Goal: Task Accomplishment & Management: Complete application form

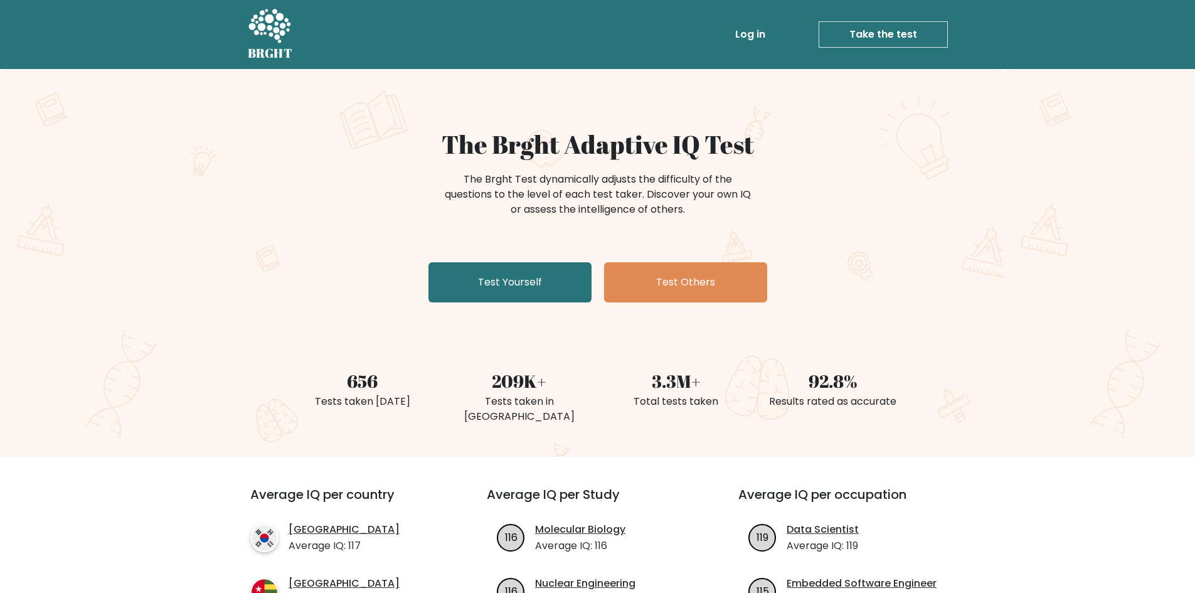
click at [758, 37] on link "Log in" at bounding box center [750, 34] width 40 height 25
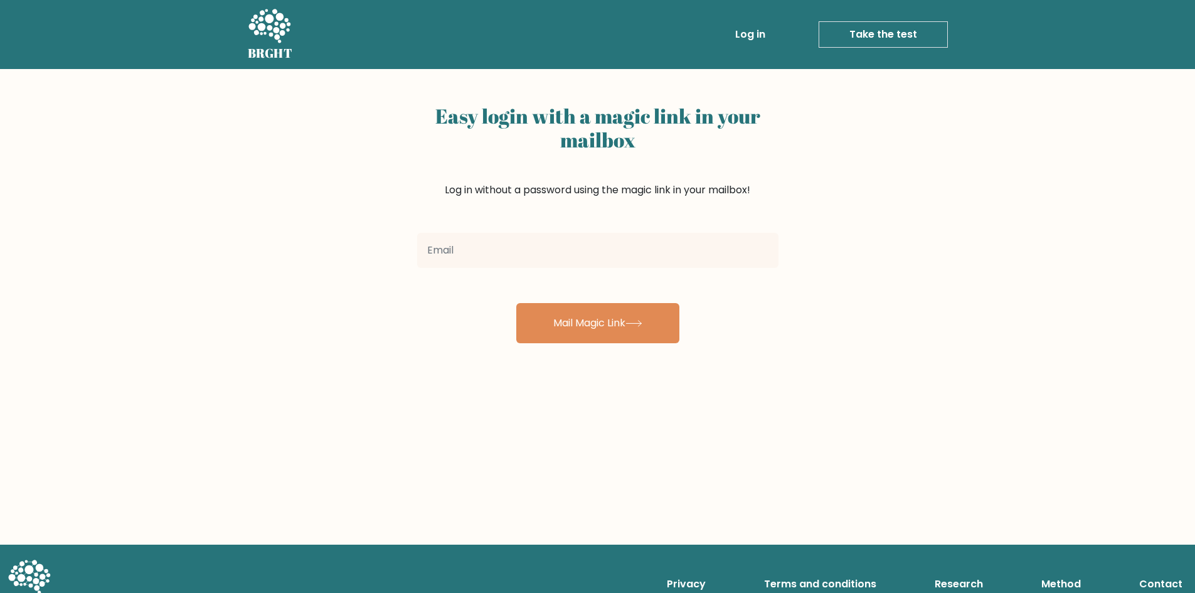
click at [749, 26] on link "Log in" at bounding box center [750, 34] width 40 height 25
click at [495, 256] on input "email" at bounding box center [597, 250] width 361 height 35
click at [494, 254] on input "email" at bounding box center [597, 250] width 361 height 35
click at [1005, 193] on div "Easy login with a magic link in your mailbox Log in without a password using th…" at bounding box center [597, 306] width 1195 height 475
click at [1135, 159] on div "Easy login with a magic link in your mailbox Log in without a password using th…" at bounding box center [597, 306] width 1195 height 475
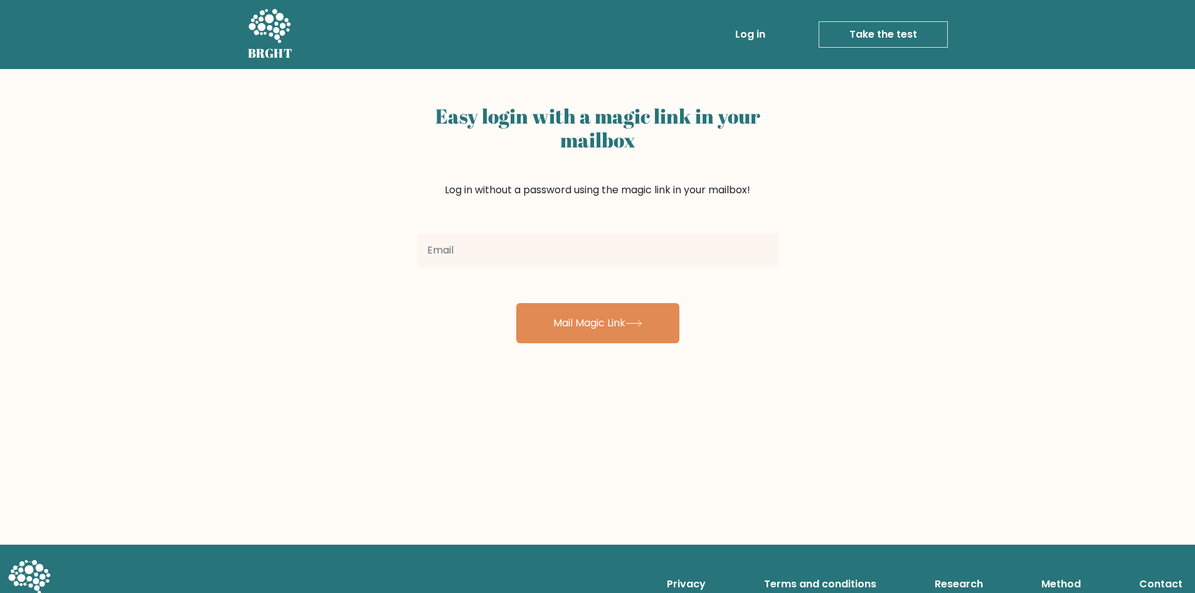
drag, startPoint x: 822, startPoint y: 32, endPoint x: 670, endPoint y: 0, distance: 154.5
click at [820, 32] on link "Take the test" at bounding box center [882, 34] width 129 height 26
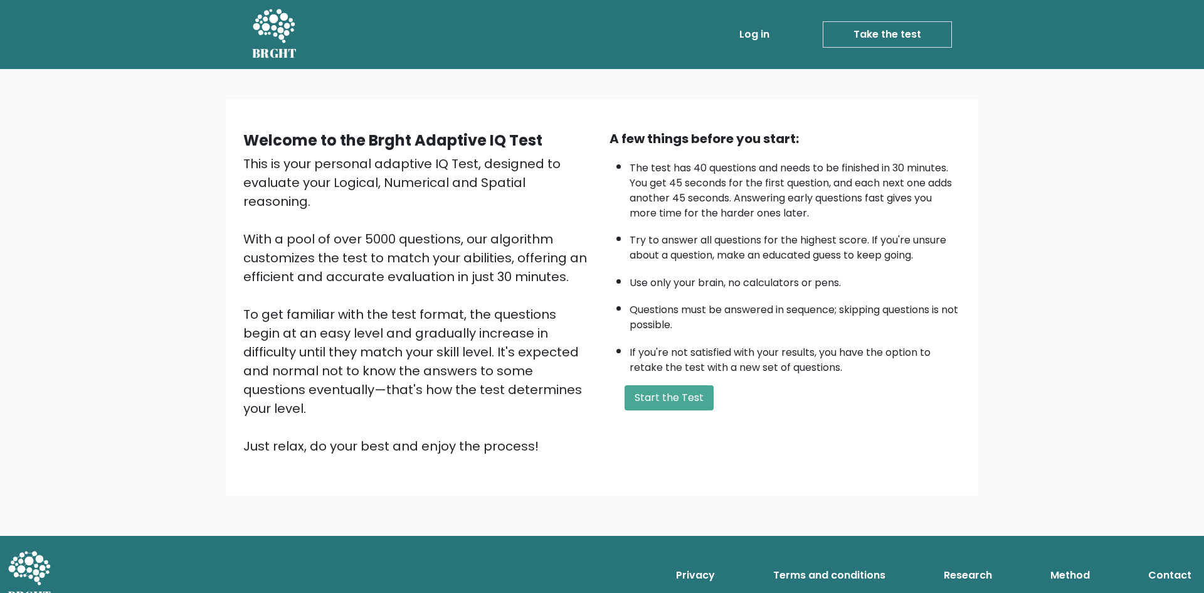
click at [753, 37] on link "Log in" at bounding box center [754, 34] width 40 height 25
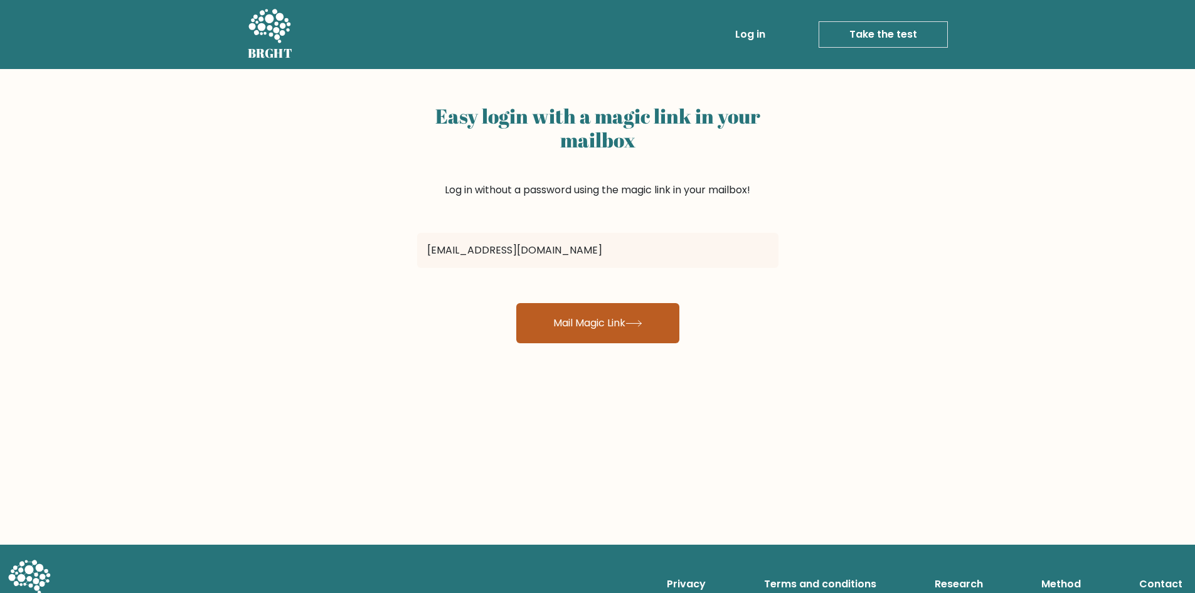
type input "guiribacedrick03@gmail.com"
click at [582, 333] on button "Mail Magic Link" at bounding box center [597, 323] width 163 height 40
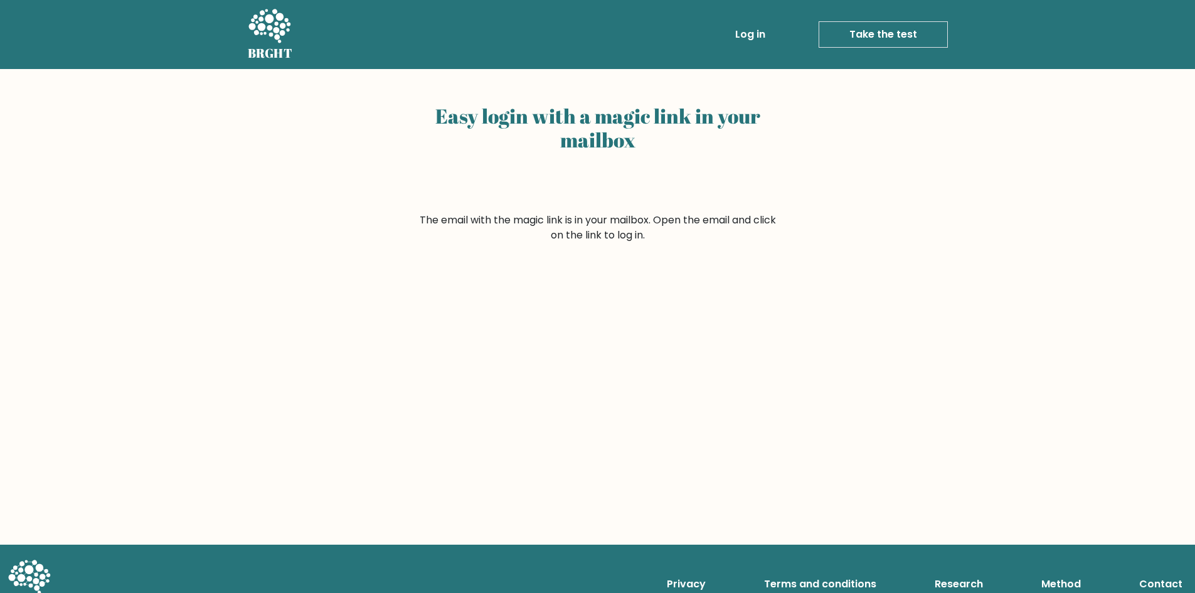
click at [992, 181] on div "Easy login with a magic link in your mailbox The email with the magic link is i…" at bounding box center [597, 306] width 1195 height 475
click at [752, 29] on link "Log in" at bounding box center [750, 34] width 40 height 25
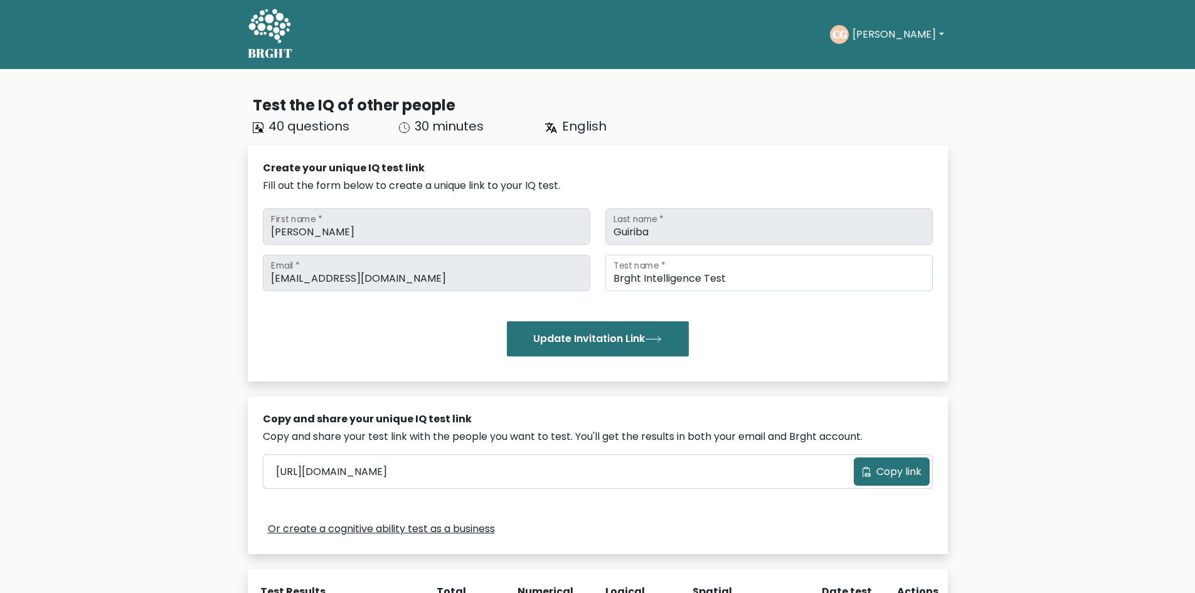
click at [861, 43] on div "CG Cedrick Dashboard Profile Settings Logout" at bounding box center [888, 34] width 117 height 19
click at [902, 30] on button "Cedrick" at bounding box center [898, 34] width 98 height 16
click at [548, 60] on div "BRGHT BRGHT Take the test CG Cedrick Dashboard Profile Settings Logout Dashboar…" at bounding box center [597, 34] width 715 height 59
click at [268, 26] on icon at bounding box center [269, 26] width 42 height 34
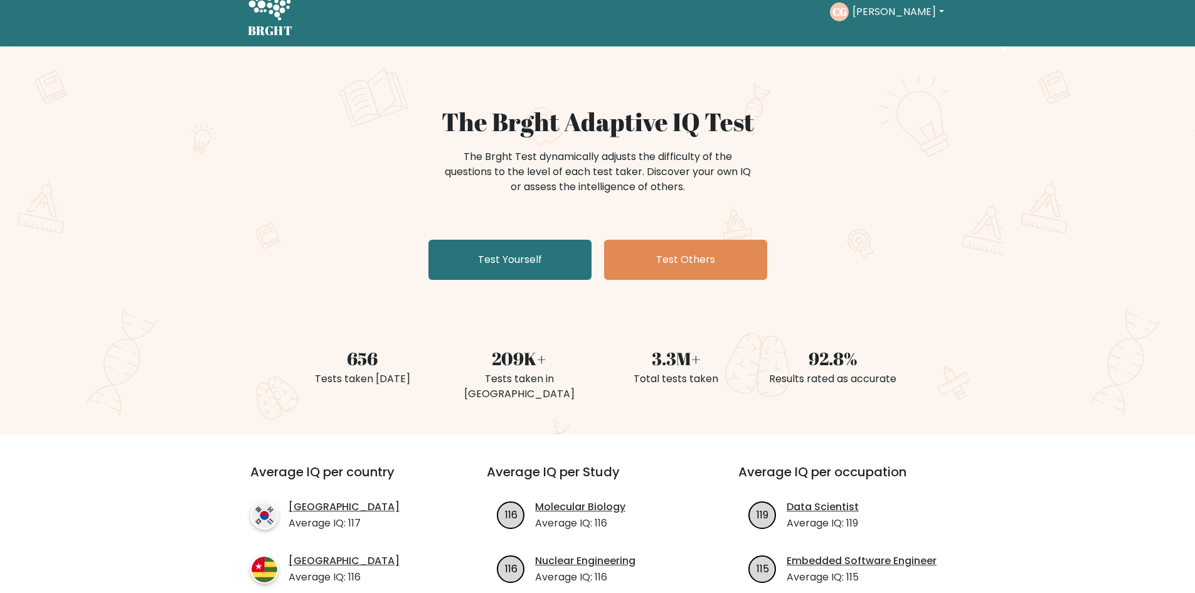
scroll to position [63, 0]
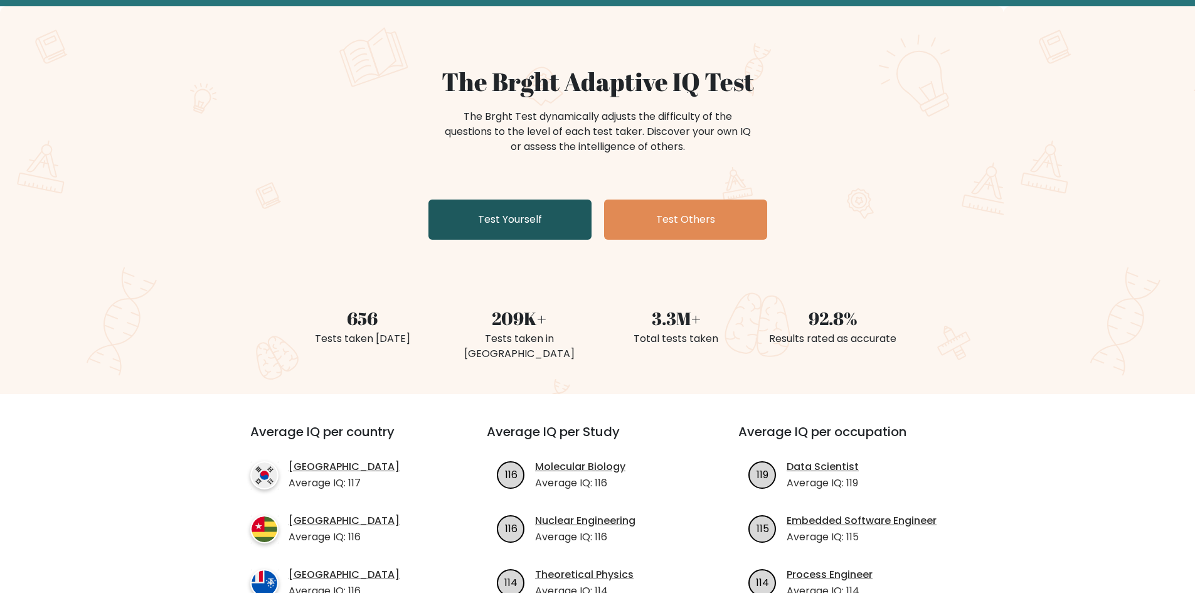
click at [527, 222] on link "Test Yourself" at bounding box center [509, 219] width 163 height 40
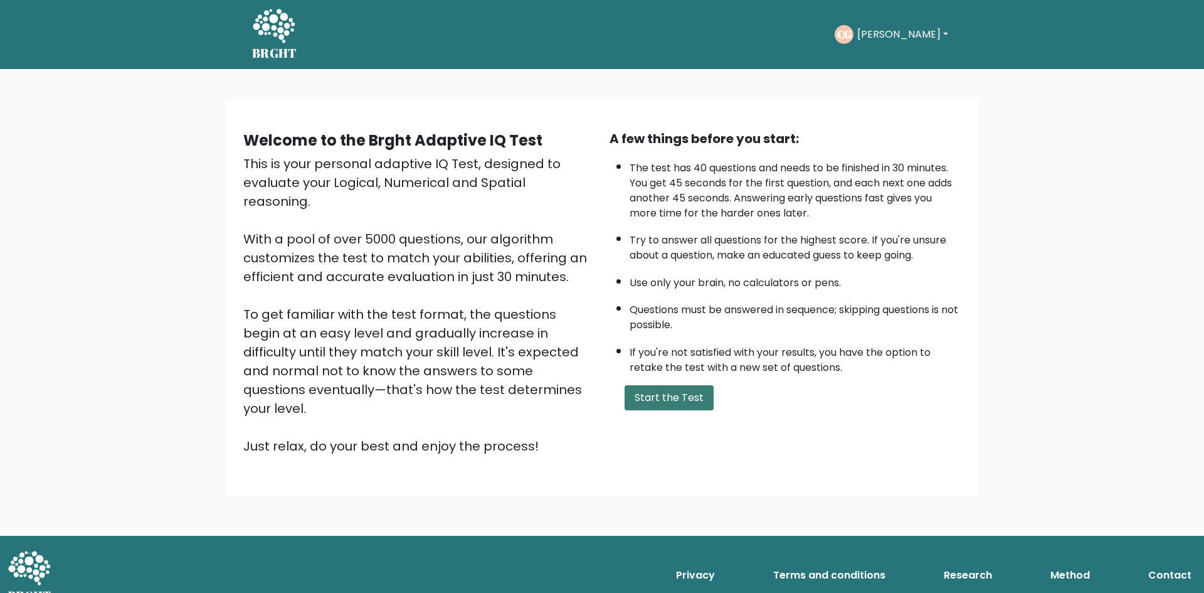
click at [686, 396] on button "Start the Test" at bounding box center [669, 397] width 89 height 25
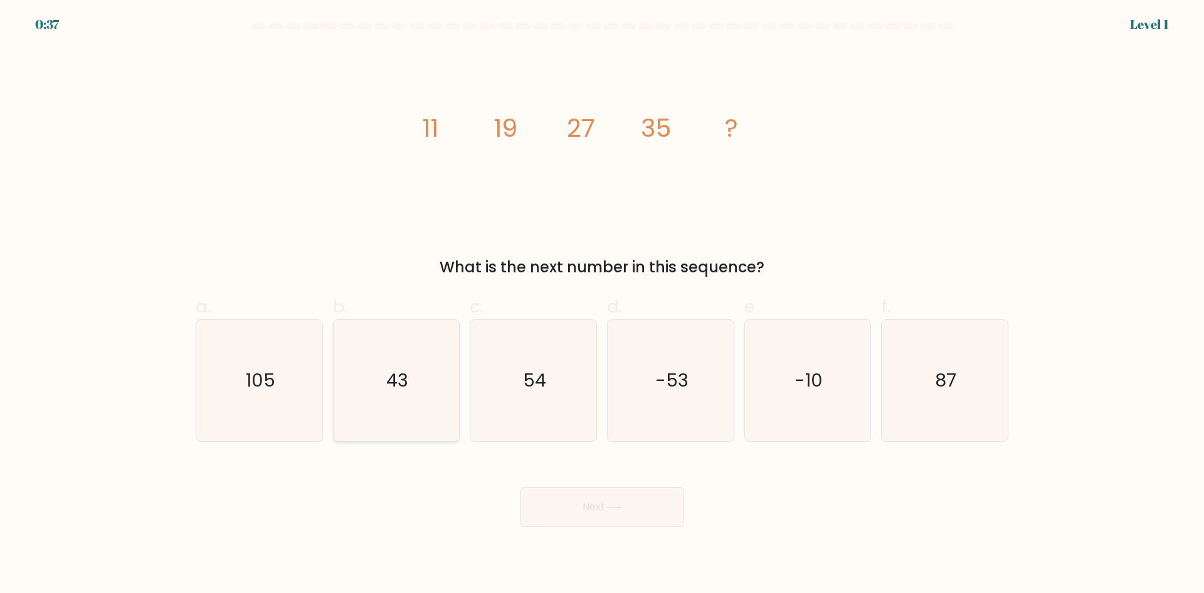
click at [415, 364] on icon "43" at bounding box center [396, 380] width 121 height 121
click at [602, 305] on input "b. 43" at bounding box center [602, 301] width 1 height 8
radio input "true"
click at [575, 495] on button "Next" at bounding box center [602, 507] width 163 height 40
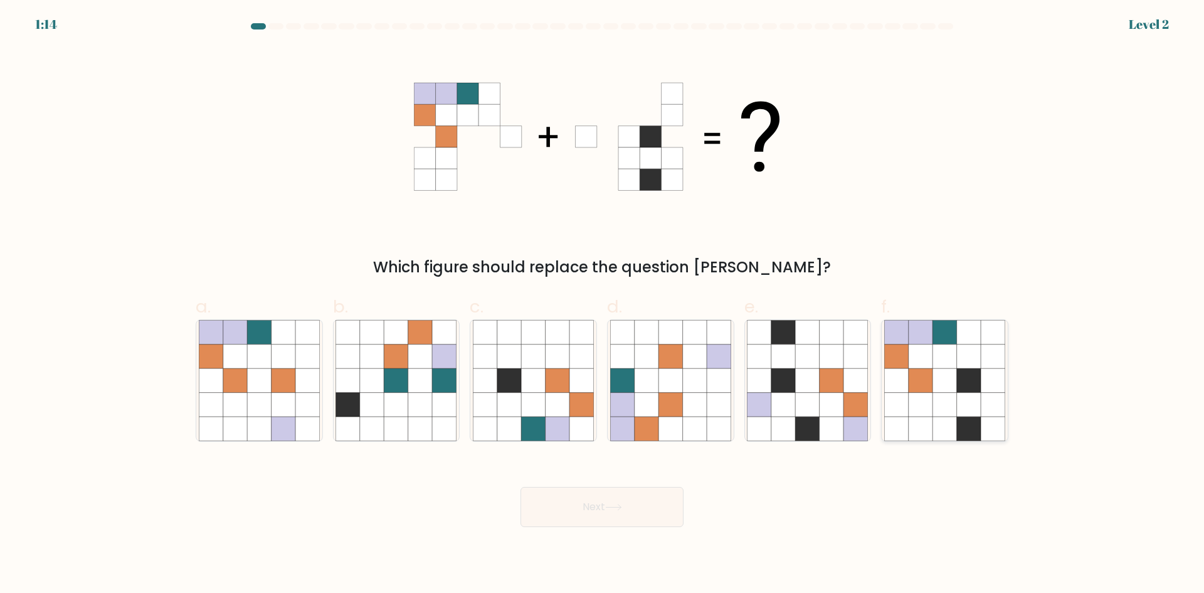
click at [933, 364] on icon at bounding box center [921, 356] width 24 height 24
click at [603, 305] on input "f." at bounding box center [602, 301] width 1 height 8
radio input "true"
click at [596, 489] on button "Next" at bounding box center [602, 507] width 163 height 40
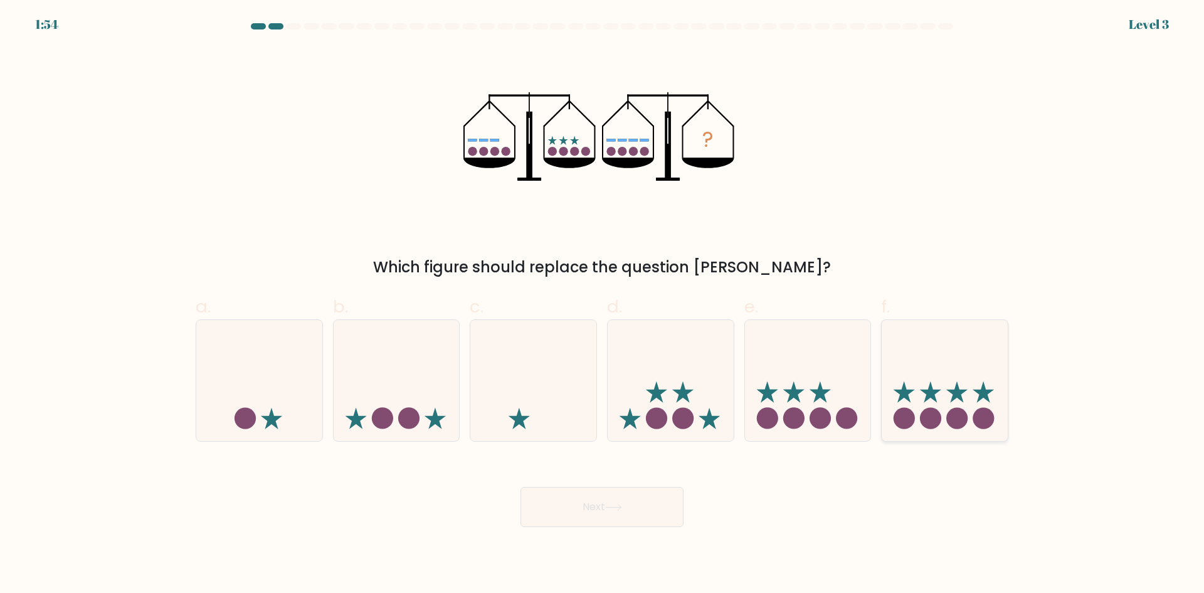
click at [930, 396] on icon at bounding box center [930, 391] width 21 height 21
click at [603, 305] on input "f." at bounding box center [602, 301] width 1 height 8
radio input "true"
click at [609, 501] on button "Next" at bounding box center [602, 507] width 163 height 40
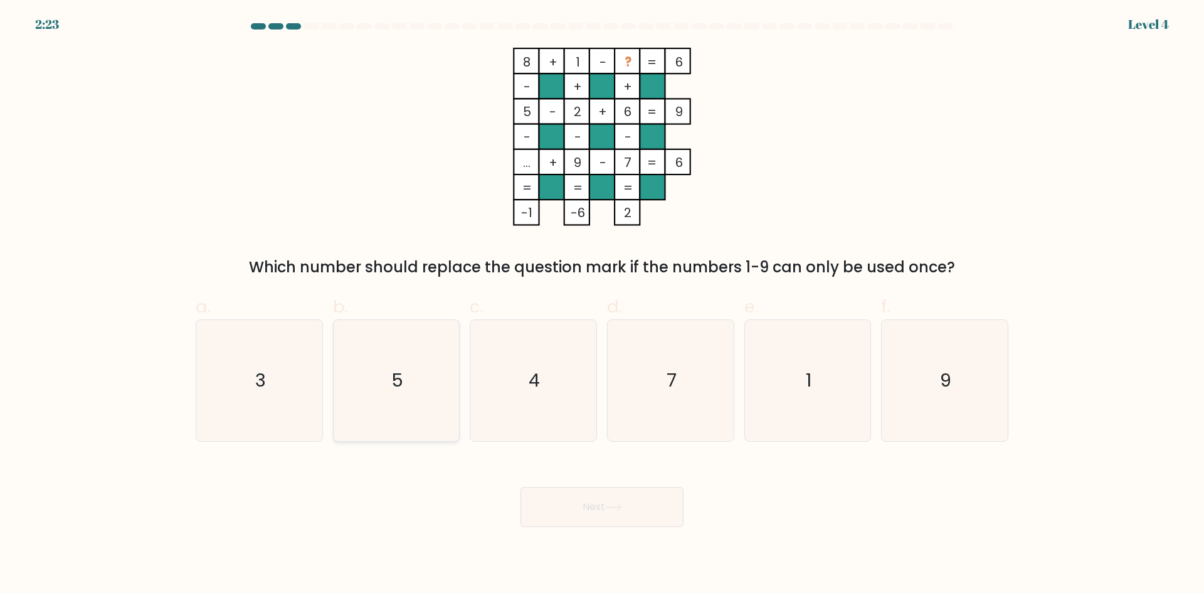
drag, startPoint x: 290, startPoint y: 377, endPoint x: 371, endPoint y: 435, distance: 99.9
click at [289, 377] on icon "3" at bounding box center [259, 380] width 121 height 121
click at [602, 305] on input "a. 3" at bounding box center [602, 301] width 1 height 8
radio input "true"
click at [600, 502] on button "Next" at bounding box center [602, 507] width 163 height 40
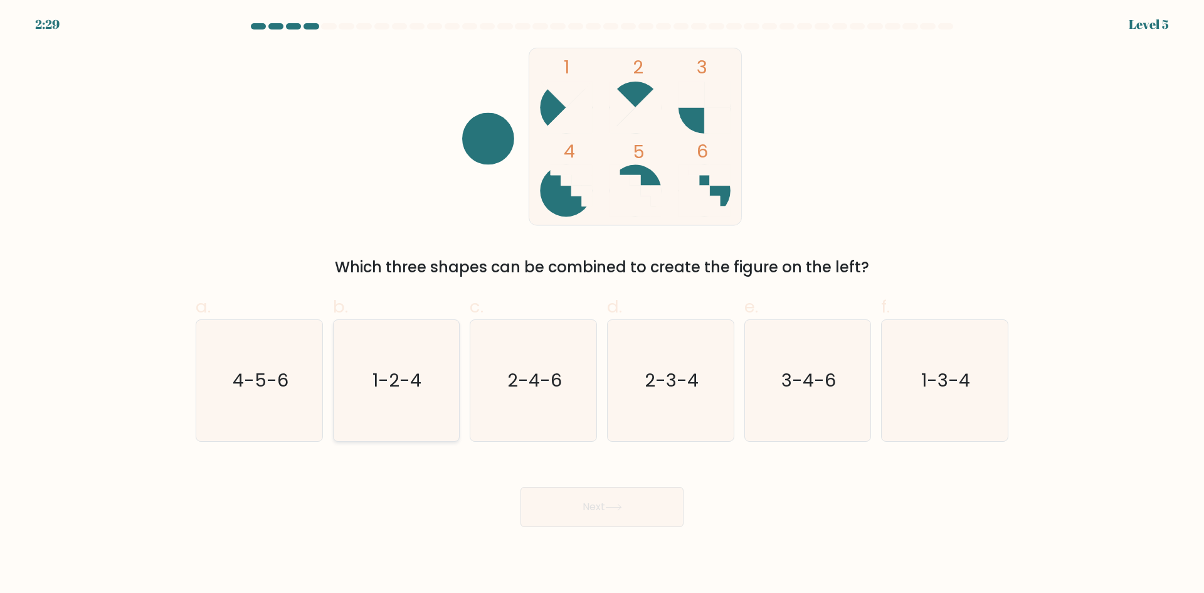
click at [395, 373] on text "1-2-4" at bounding box center [397, 380] width 49 height 25
click at [602, 305] on input "b. 1-2-4" at bounding box center [602, 301] width 1 height 8
radio input "true"
click at [638, 500] on button "Next" at bounding box center [602, 507] width 163 height 40
click at [605, 497] on button "Next" at bounding box center [602, 507] width 163 height 40
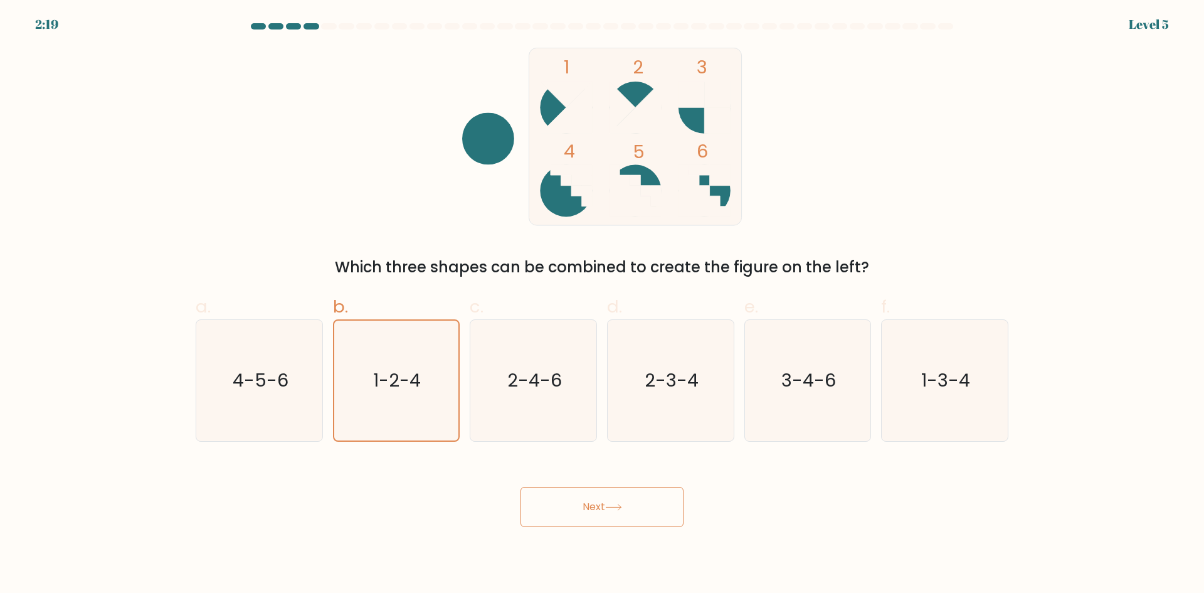
click at [591, 519] on button "Next" at bounding box center [602, 507] width 163 height 40
click at [591, 517] on button "Next" at bounding box center [602, 507] width 163 height 40
click at [593, 510] on button "Next" at bounding box center [602, 507] width 163 height 40
click at [594, 511] on button "Next" at bounding box center [602, 507] width 163 height 40
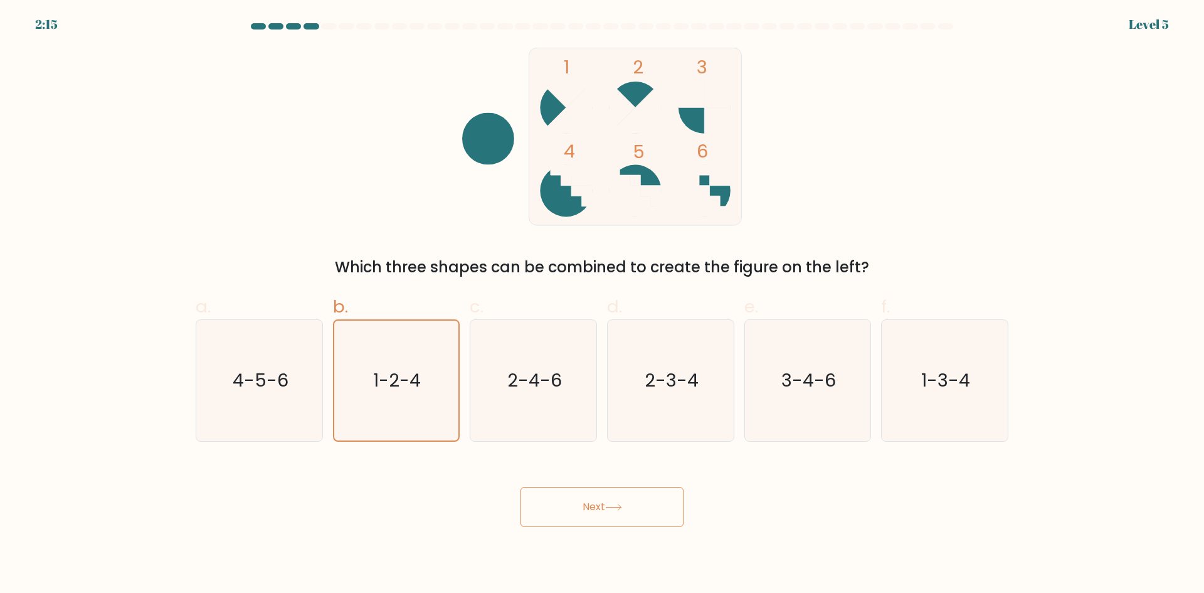
click at [594, 511] on button "Next" at bounding box center [602, 507] width 163 height 40
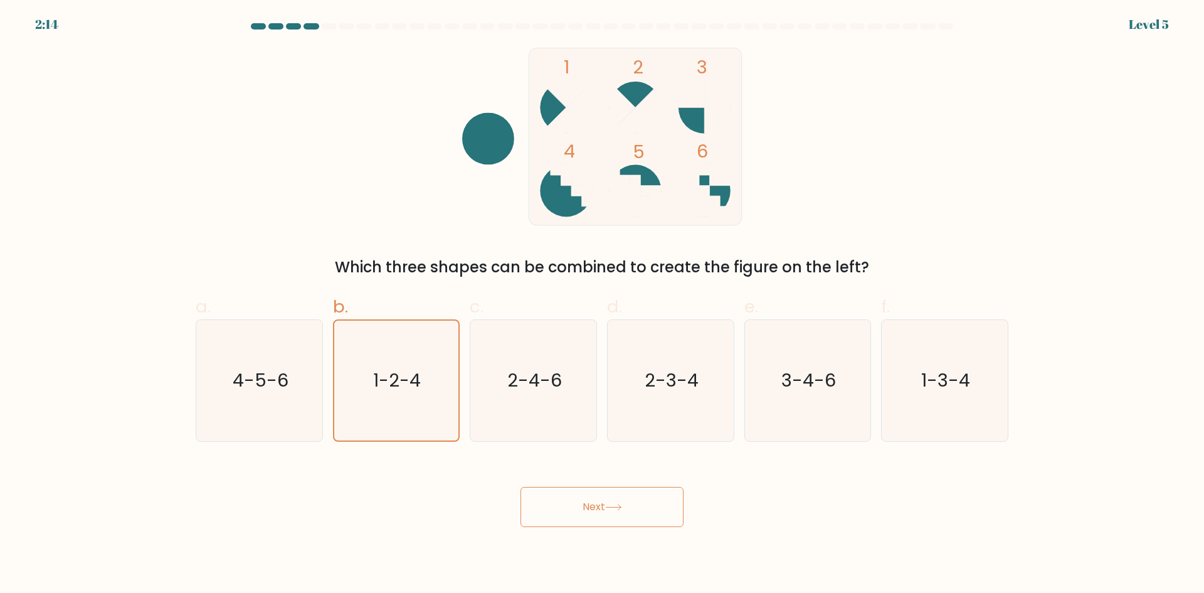
click at [581, 514] on button "Next" at bounding box center [602, 507] width 163 height 40
click at [581, 515] on button "Next" at bounding box center [602, 507] width 163 height 40
click at [584, 516] on button "Next" at bounding box center [602, 507] width 163 height 40
click at [538, 502] on button "Next" at bounding box center [602, 507] width 163 height 40
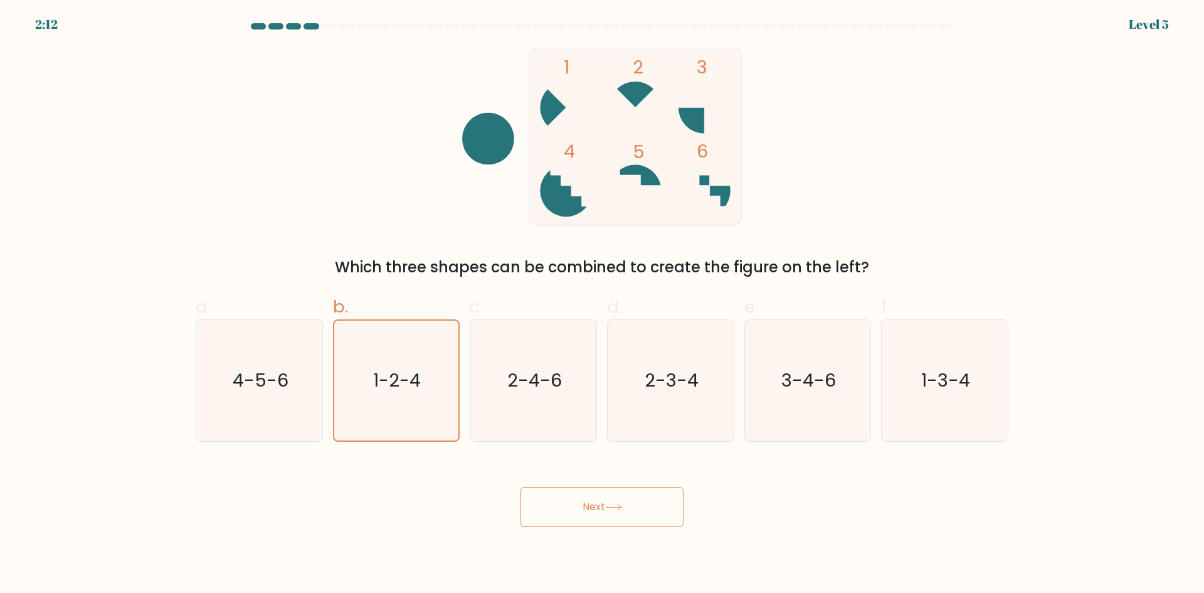
click at [541, 503] on button "Next" at bounding box center [602, 507] width 163 height 40
click at [559, 502] on button "Next" at bounding box center [602, 507] width 163 height 40
click at [487, 508] on div "Next" at bounding box center [602, 492] width 828 height 70
click at [510, 509] on div "Next" at bounding box center [602, 492] width 828 height 70
click at [592, 521] on button "Next" at bounding box center [602, 507] width 163 height 40
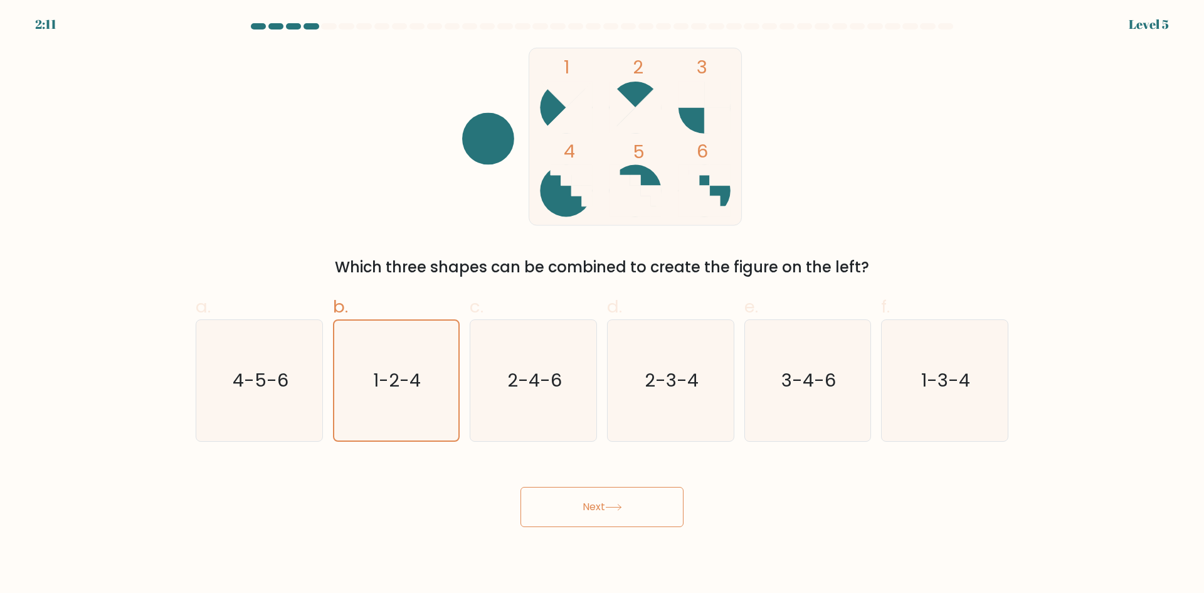
click at [591, 521] on button "Next" at bounding box center [602, 507] width 163 height 40
click at [593, 514] on button "Next" at bounding box center [602, 507] width 163 height 40
click at [600, 500] on button "Next" at bounding box center [602, 507] width 163 height 40
click at [603, 499] on button "Next" at bounding box center [602, 507] width 163 height 40
drag, startPoint x: 603, startPoint y: 497, endPoint x: 561, endPoint y: 479, distance: 46.0
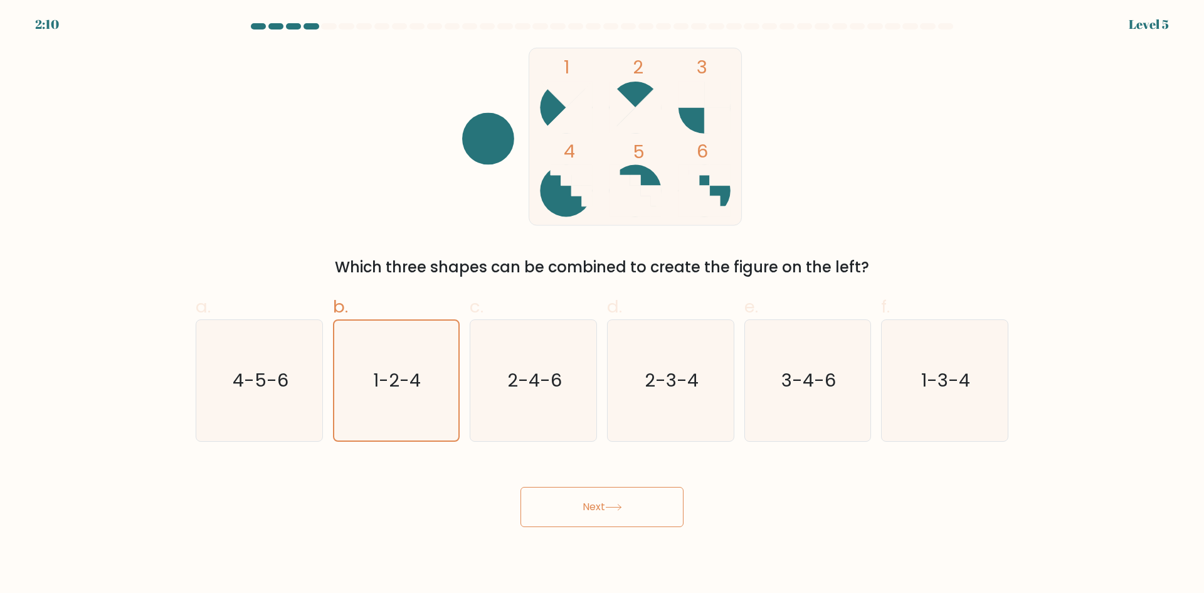
click at [603, 497] on button "Next" at bounding box center [602, 507] width 163 height 40
click at [377, 377] on text "1-2-4" at bounding box center [398, 380] width 48 height 25
click at [602, 305] on input "b. 1-2-4" at bounding box center [602, 301] width 1 height 8
click at [618, 513] on button "Next" at bounding box center [602, 507] width 163 height 40
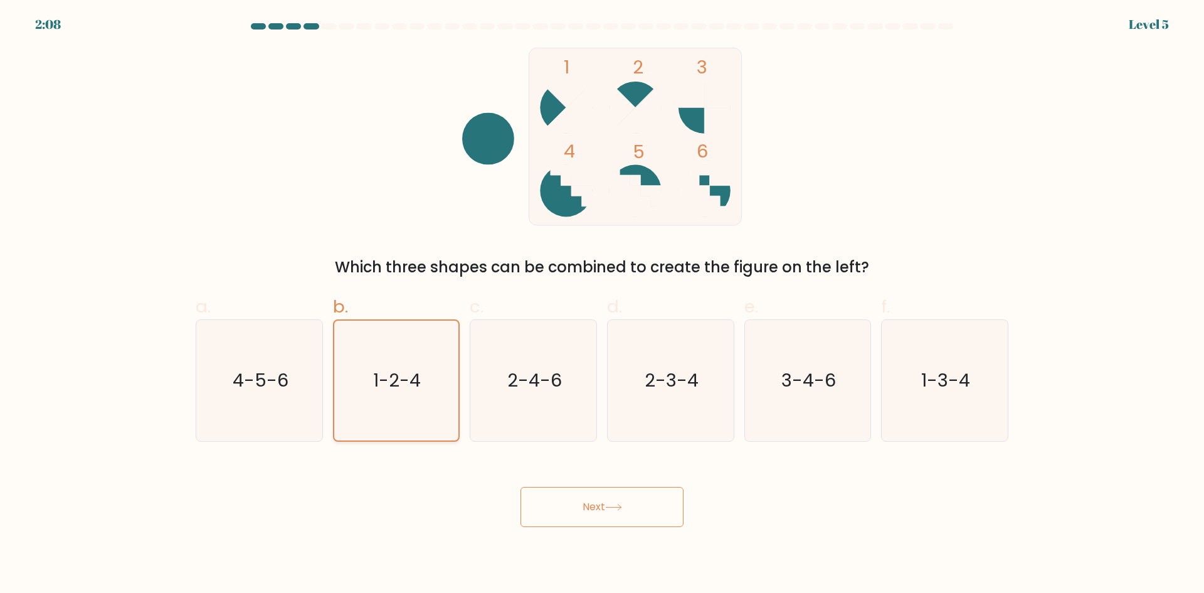
click at [369, 358] on icon "1-2-4" at bounding box center [396, 380] width 120 height 120
click at [602, 305] on input "b. 1-2-4" at bounding box center [602, 301] width 1 height 8
click at [421, 368] on icon "1-2-4" at bounding box center [396, 380] width 120 height 120
click at [602, 305] on input "b. 1-2-4" at bounding box center [602, 301] width 1 height 8
click at [421, 371] on icon "1-2-4" at bounding box center [396, 380] width 120 height 120
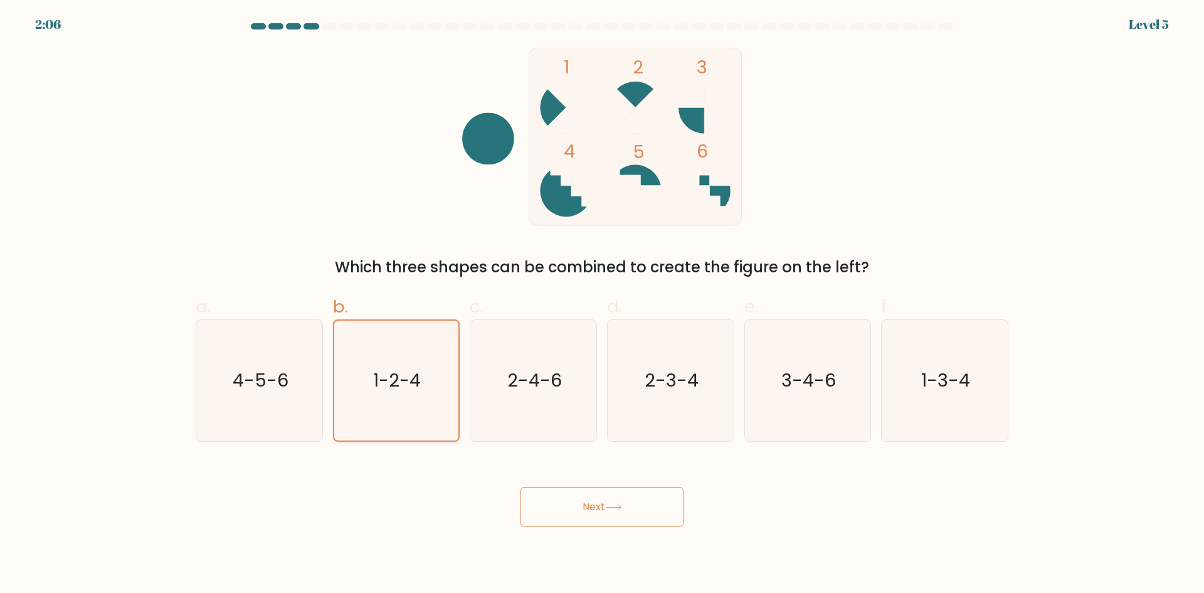
click at [602, 305] on input "b. 1-2-4" at bounding box center [602, 301] width 1 height 8
click at [420, 373] on text "1-2-4" at bounding box center [398, 380] width 48 height 25
click at [602, 305] on input "b. 1-2-4" at bounding box center [602, 301] width 1 height 8
click at [552, 500] on button "Next" at bounding box center [602, 507] width 163 height 40
click at [558, 500] on button "Next" at bounding box center [602, 507] width 163 height 40
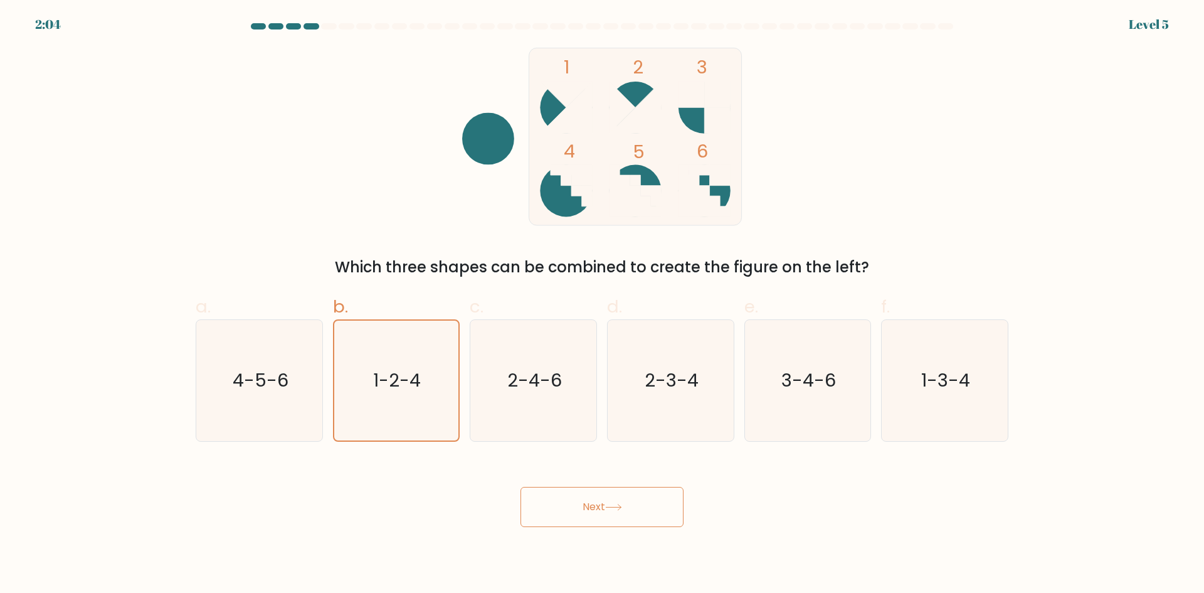
click at [558, 500] on button "Next" at bounding box center [602, 507] width 163 height 40
click at [447, 417] on icon "1-2-4" at bounding box center [396, 380] width 120 height 120
click at [602, 305] on input "b. 1-2-4" at bounding box center [602, 301] width 1 height 8
click at [594, 509] on button "Next" at bounding box center [602, 507] width 163 height 40
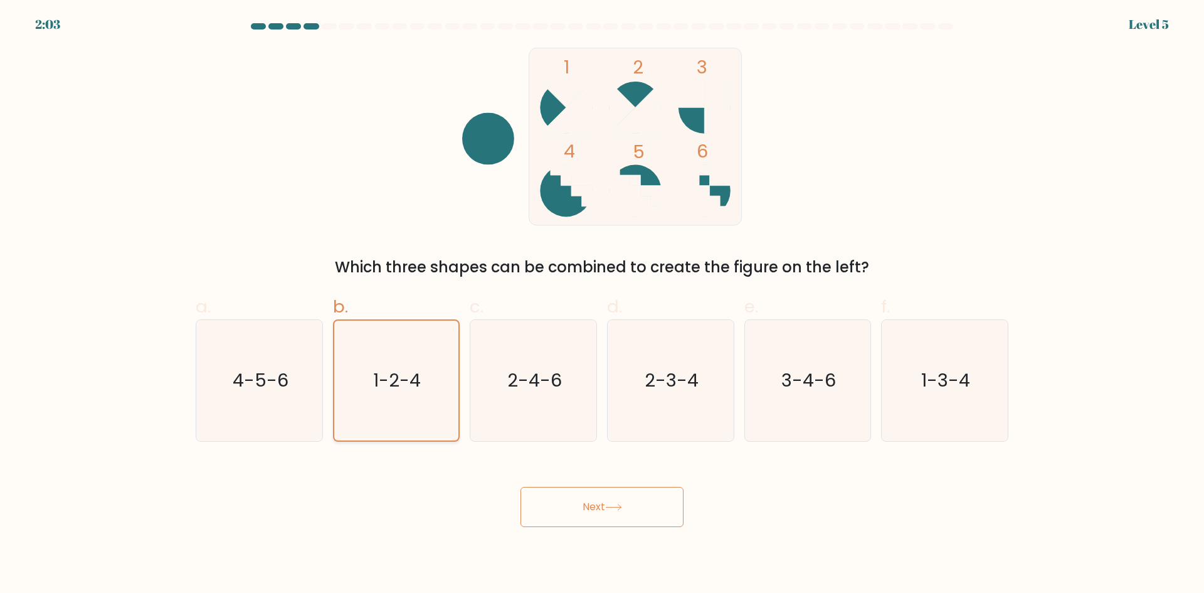
click at [445, 395] on icon "1-2-4" at bounding box center [396, 380] width 120 height 120
click at [602, 305] on input "b. 1-2-4" at bounding box center [602, 301] width 1 height 8
click at [575, 495] on button "Next" at bounding box center [602, 507] width 163 height 40
click at [435, 388] on icon "1-2-4" at bounding box center [396, 380] width 120 height 120
click at [602, 305] on input "b. 1-2-4" at bounding box center [602, 301] width 1 height 8
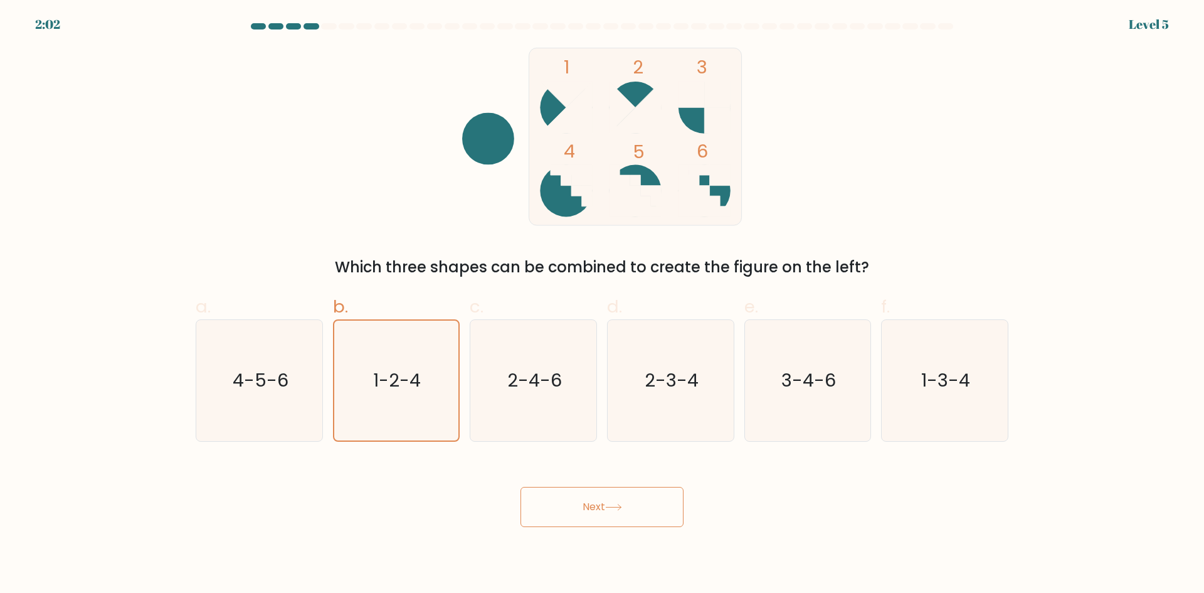
drag, startPoint x: 616, startPoint y: 505, endPoint x: 605, endPoint y: 495, distance: 15.5
click at [615, 505] on icon at bounding box center [613, 507] width 17 height 7
click at [425, 382] on icon "1-2-4" at bounding box center [396, 380] width 120 height 120
click at [602, 305] on input "b. 1-2-4" at bounding box center [602, 301] width 1 height 8
click at [547, 507] on button "Next" at bounding box center [602, 507] width 163 height 40
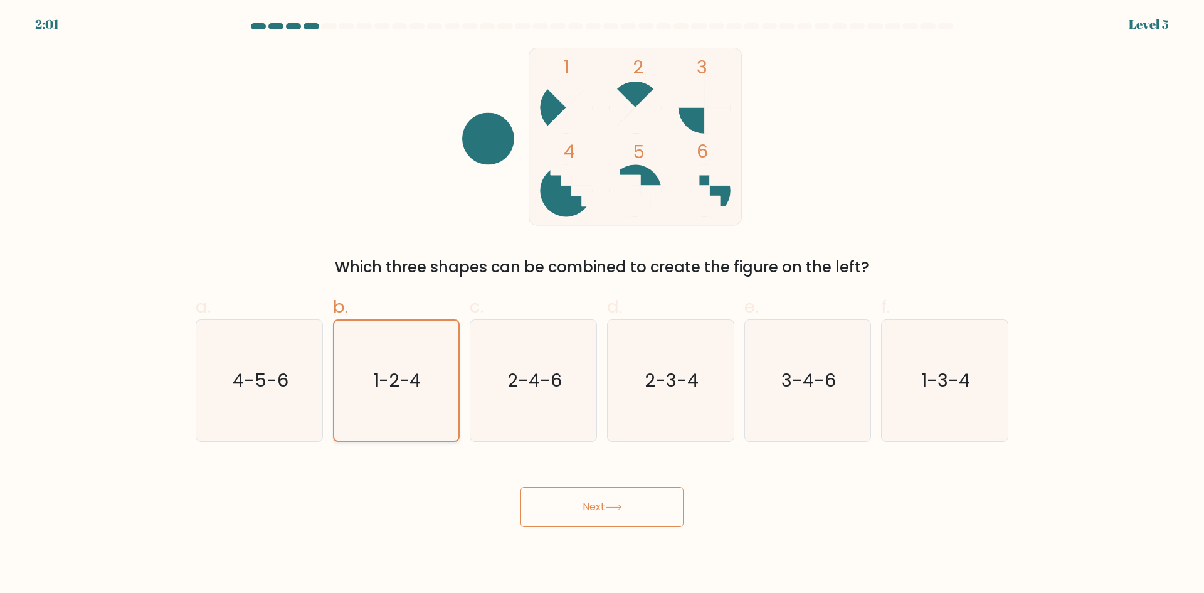
click at [426, 388] on icon "1-2-4" at bounding box center [396, 380] width 120 height 120
click at [602, 305] on input "b. 1-2-4" at bounding box center [602, 301] width 1 height 8
drag, startPoint x: 568, startPoint y: 515, endPoint x: 546, endPoint y: 493, distance: 30.6
click at [563, 514] on button "Next" at bounding box center [602, 507] width 163 height 40
click at [398, 385] on text "1-2-4" at bounding box center [398, 380] width 48 height 25
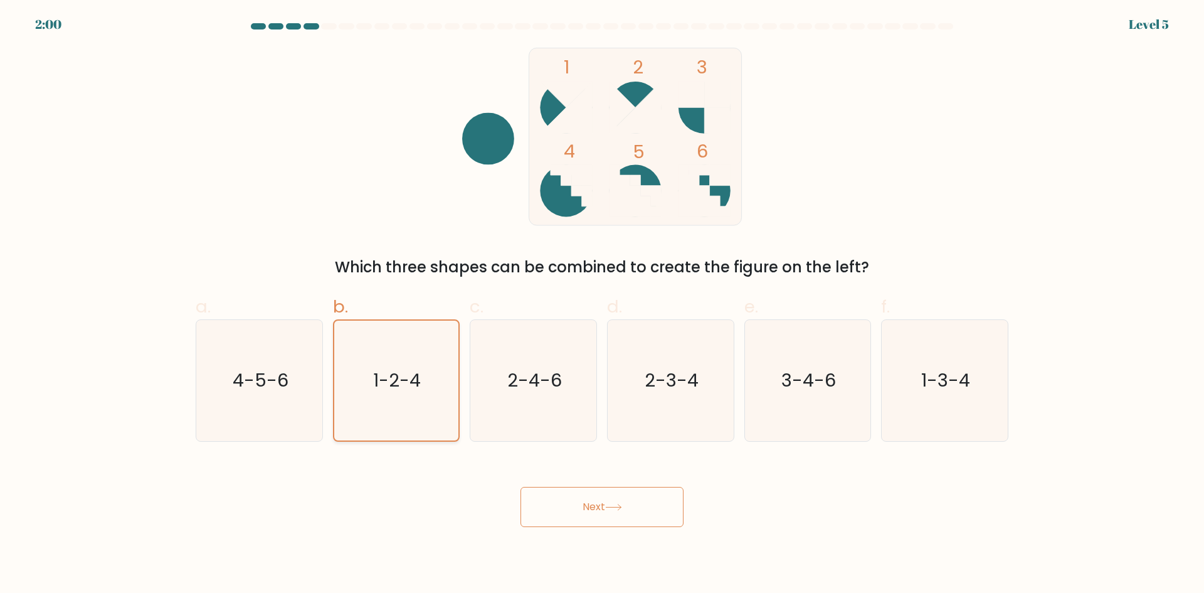
click at [602, 305] on input "b. 1-2-4" at bounding box center [602, 301] width 1 height 8
click at [539, 499] on button "Next" at bounding box center [602, 507] width 163 height 40
click at [382, 390] on text "1-2-4" at bounding box center [398, 380] width 48 height 25
click at [602, 305] on input "b. 1-2-4" at bounding box center [602, 301] width 1 height 8
click at [600, 532] on body "1:59 Level 5" at bounding box center [602, 296] width 1204 height 593
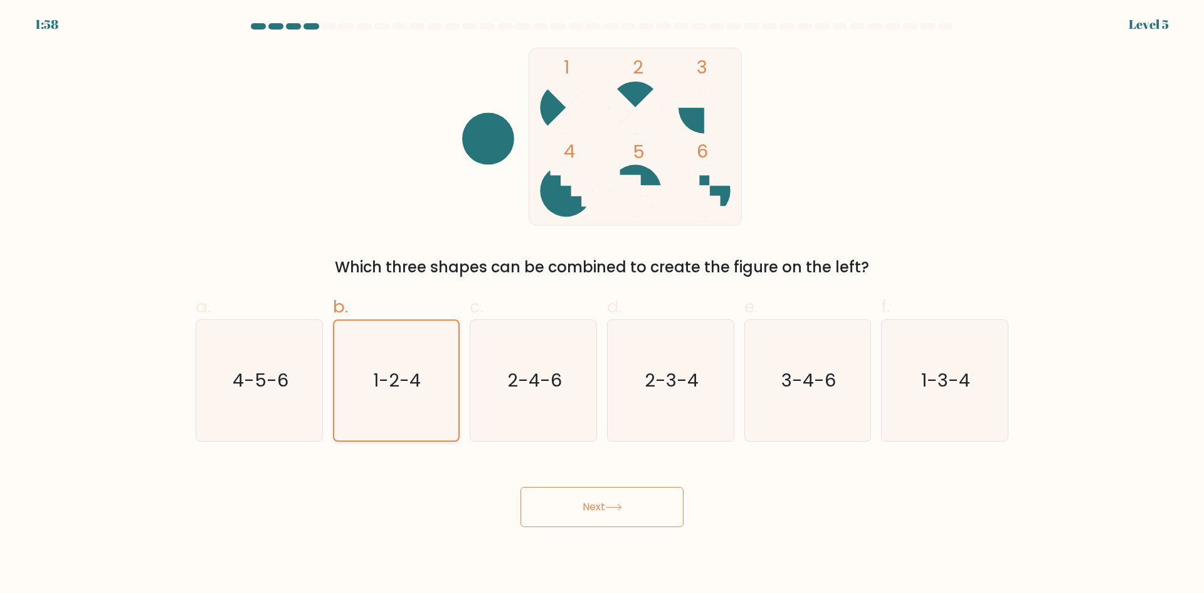
click at [417, 384] on text "1-2-4" at bounding box center [398, 380] width 48 height 25
click at [602, 305] on input "b. 1-2-4" at bounding box center [602, 301] width 1 height 8
drag, startPoint x: 576, startPoint y: 538, endPoint x: 567, endPoint y: 529, distance: 12.4
click at [570, 536] on body "1:58 Level 5" at bounding box center [602, 296] width 1204 height 593
click at [564, 510] on button "Next" at bounding box center [602, 507] width 163 height 40
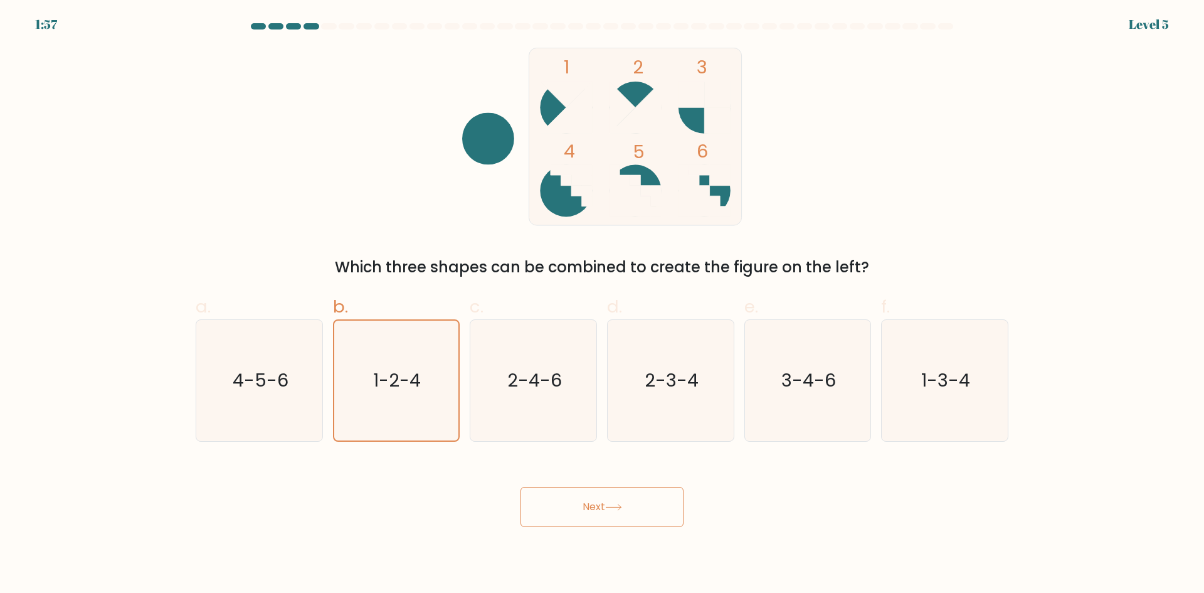
click at [438, 448] on form at bounding box center [602, 275] width 1204 height 504
click at [408, 409] on icon "1-2-4" at bounding box center [396, 380] width 120 height 120
click at [602, 305] on input "b. 1-2-4" at bounding box center [602, 301] width 1 height 8
click at [616, 519] on button "Next" at bounding box center [602, 507] width 163 height 40
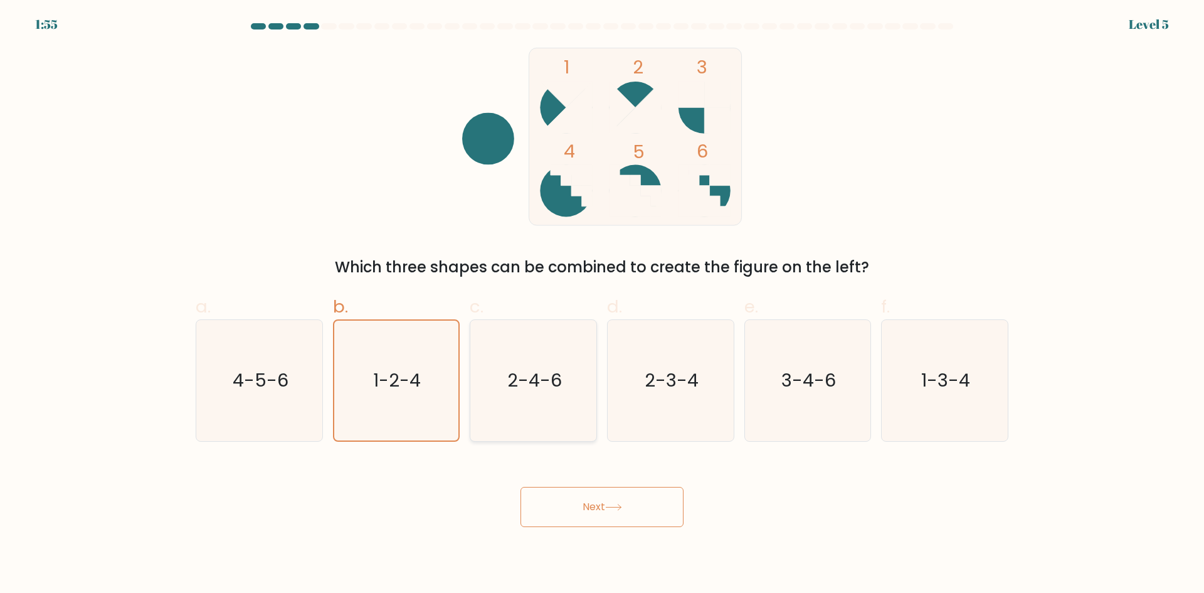
click at [505, 373] on icon "2-4-6" at bounding box center [533, 380] width 121 height 121
click at [602, 305] on input "c. 2-4-6" at bounding box center [602, 301] width 1 height 8
radio input "true"
click at [425, 371] on icon "1-2-4" at bounding box center [396, 380] width 121 height 121
click at [602, 305] on input "b. 1-2-4" at bounding box center [602, 301] width 1 height 8
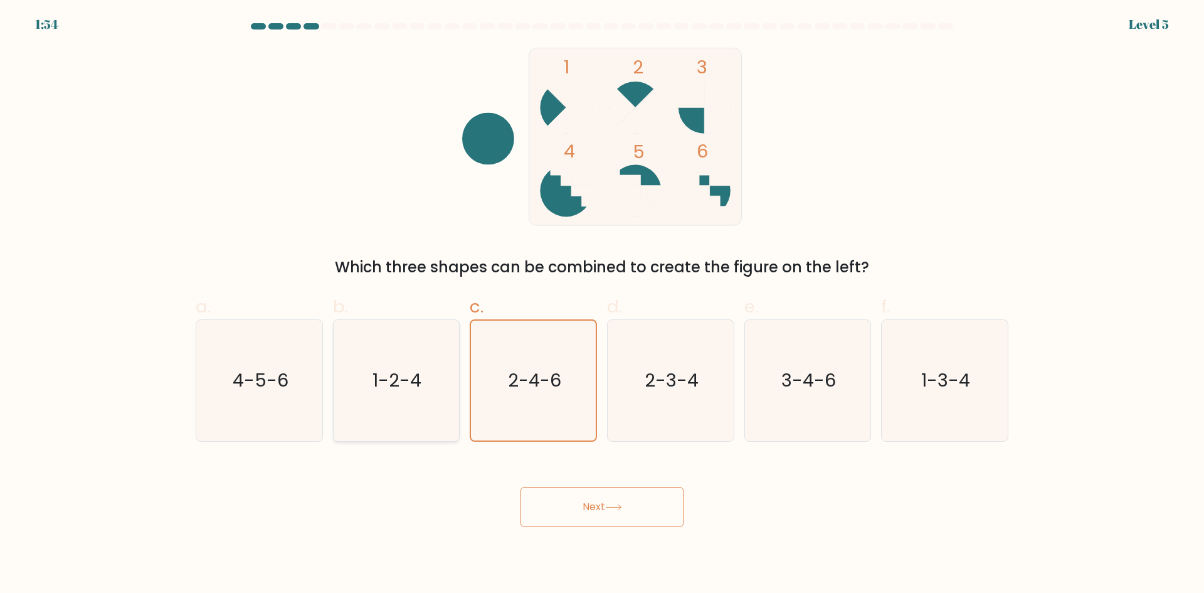
radio input "true"
click at [685, 408] on icon "2-3-4" at bounding box center [670, 380] width 121 height 121
click at [603, 305] on input "d. 2-3-4" at bounding box center [602, 301] width 1 height 8
radio input "true"
click at [637, 502] on button "Next" at bounding box center [602, 507] width 163 height 40
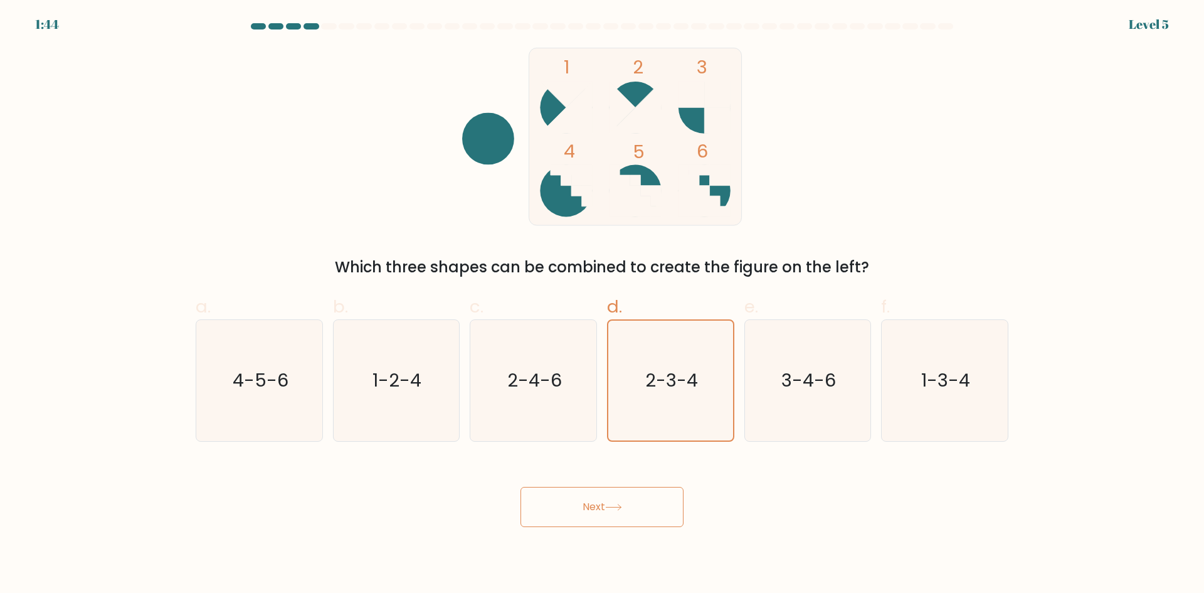
click at [637, 502] on button "Next" at bounding box center [602, 507] width 163 height 40
click at [416, 362] on icon "1-2-4" at bounding box center [396, 380] width 121 height 121
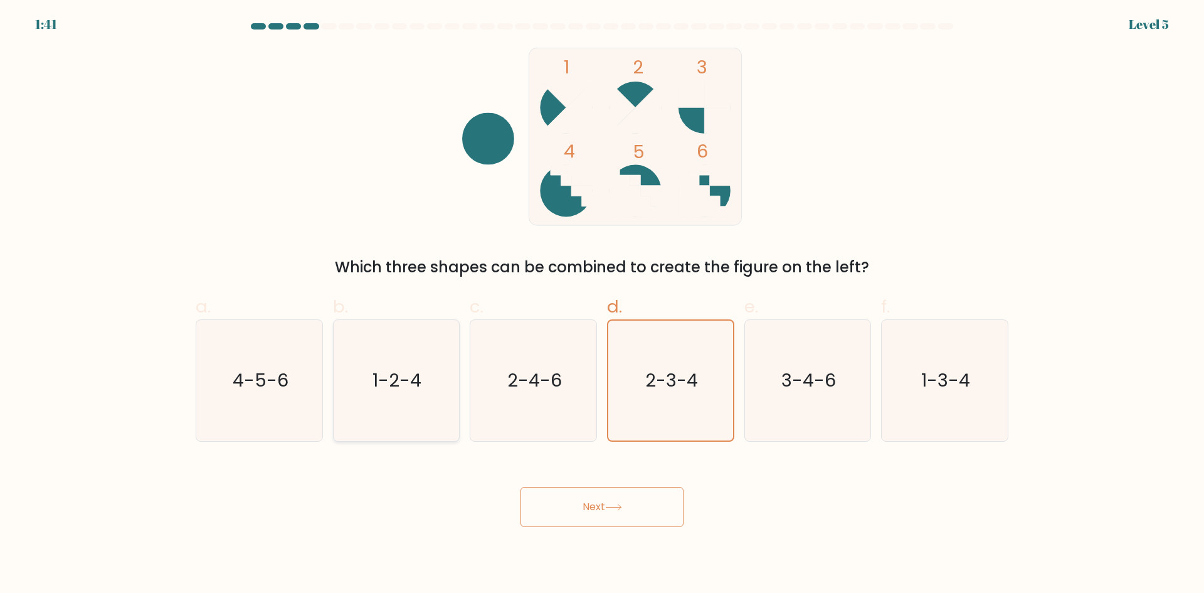
click at [602, 305] on input "b. 1-2-4" at bounding box center [602, 301] width 1 height 8
radio input "true"
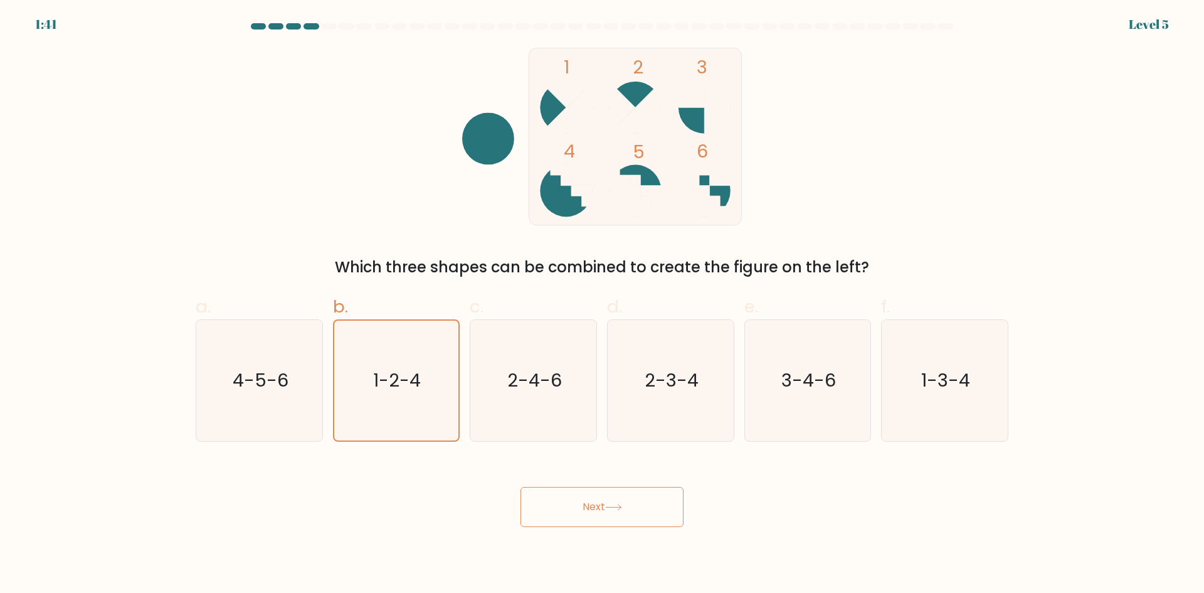
click at [577, 507] on button "Next" at bounding box center [602, 507] width 163 height 40
click at [576, 507] on button "Next" at bounding box center [602, 507] width 163 height 40
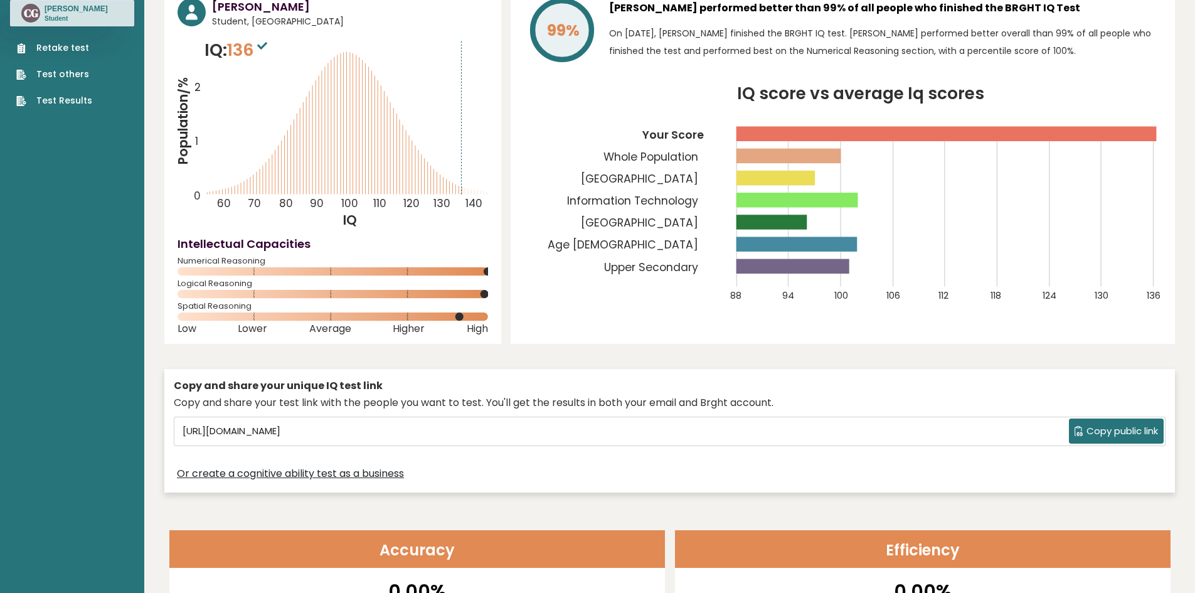
scroll to position [63, 0]
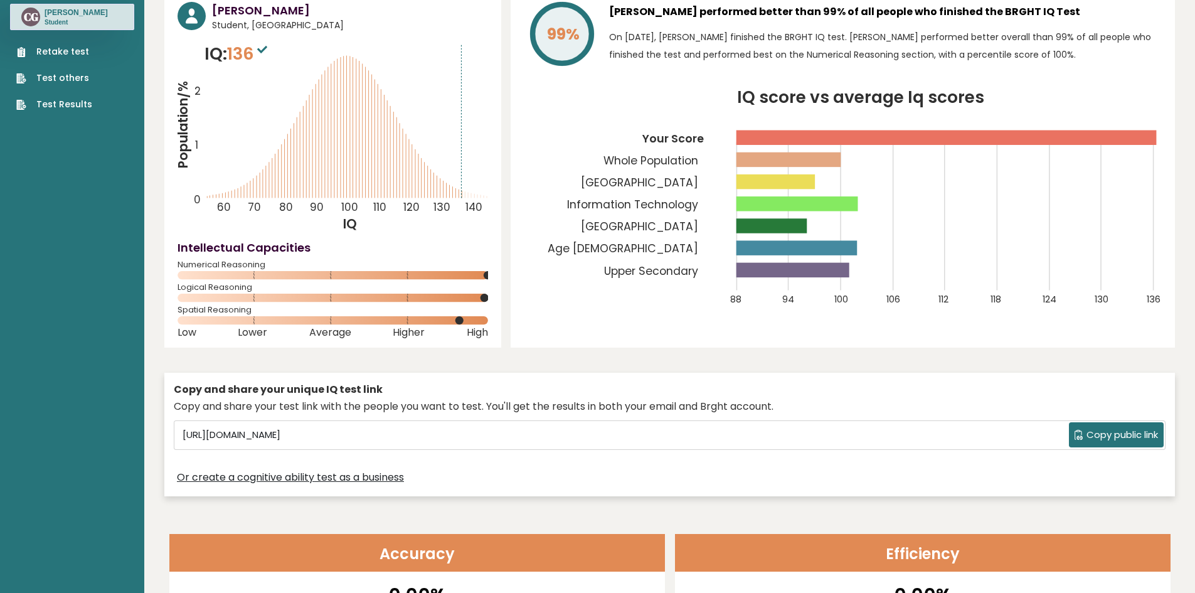
click at [60, 53] on link "Retake test" at bounding box center [54, 51] width 76 height 13
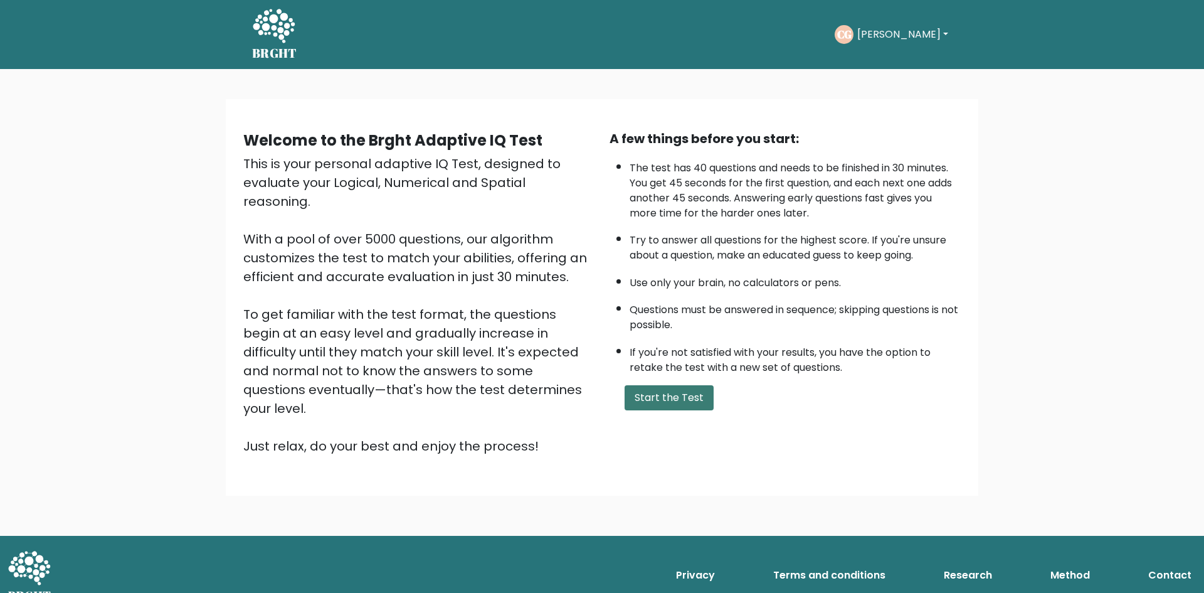
click at [655, 398] on button "Start the Test" at bounding box center [669, 397] width 89 height 25
